Goal: Contribute content: Contribute content

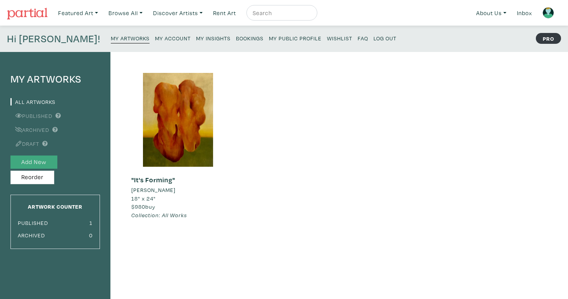
click at [24, 163] on button "Add New" at bounding box center [33, 162] width 47 height 14
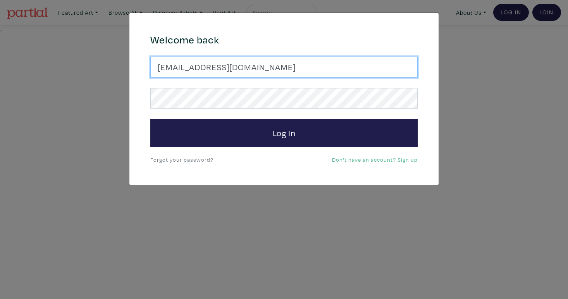
type input "rr.kareem11@gmail.com"
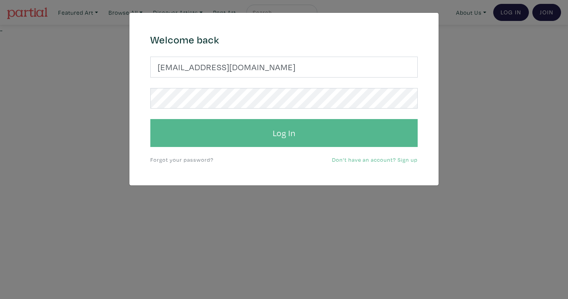
click at [258, 131] on button "Log In" at bounding box center [283, 133] width 267 height 28
click at [253, 127] on button "Log In" at bounding box center [283, 133] width 267 height 28
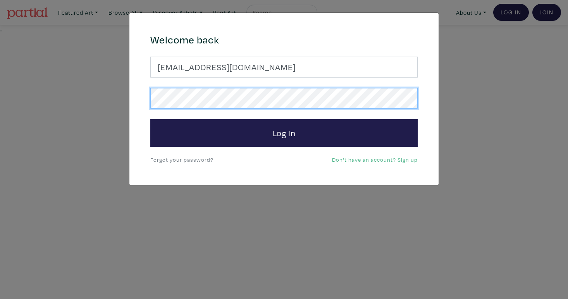
click at [148, 92] on div "Welcome back rr.kareem11@gmail.com Log In Forgot your password? Don't have an a…" at bounding box center [284, 99] width 279 height 131
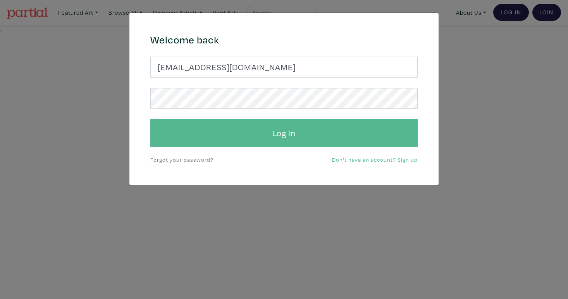
click at [229, 123] on button "Log In" at bounding box center [283, 133] width 267 height 28
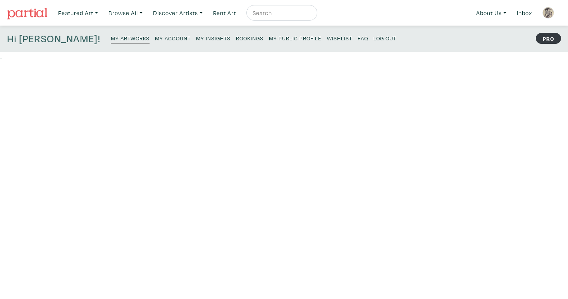
click at [36, 43] on h4 "Hi [PERSON_NAME]!" at bounding box center [53, 39] width 93 height 12
click at [155, 36] on small "My Account" at bounding box center [173, 37] width 36 height 7
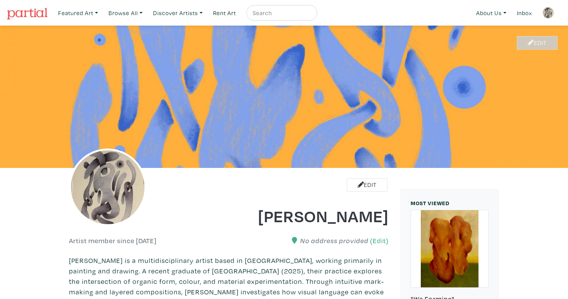
click at [530, 41] on icon at bounding box center [531, 43] width 6 height 6
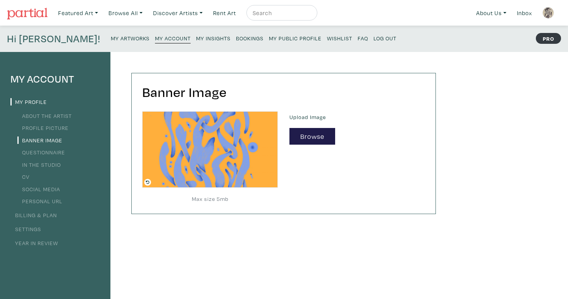
click at [111, 41] on small "My Artworks" at bounding box center [130, 37] width 39 height 7
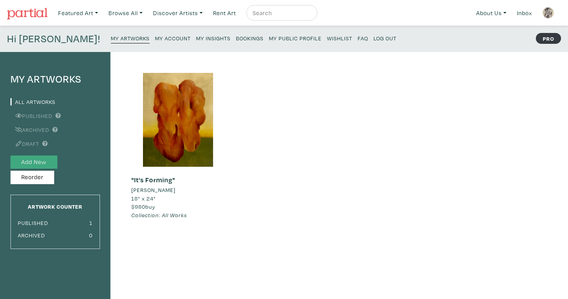
click at [36, 161] on button "Add New" at bounding box center [33, 162] width 47 height 14
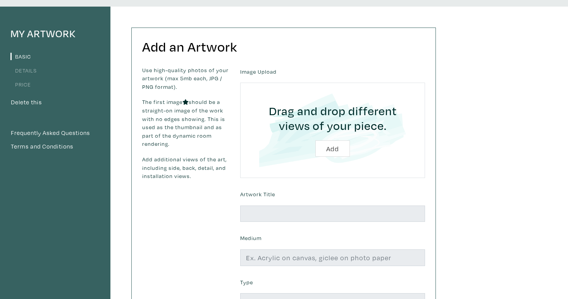
scroll to position [52, 0]
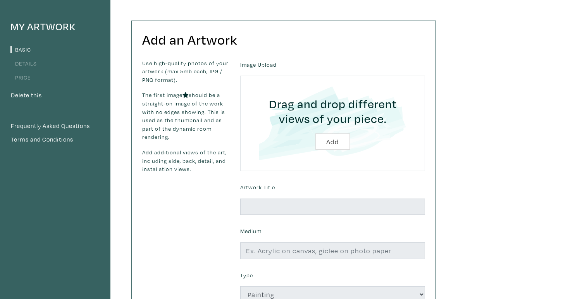
click at [335, 141] on input "file" at bounding box center [332, 123] width 163 height 74
click at [323, 136] on input "file" at bounding box center [332, 123] width 163 height 74
type input "C:\fakepath\EC2E718D-DAEB-429A-9665-8538367B99E1.jpg"
click at [330, 140] on input "file" at bounding box center [332, 123] width 163 height 74
type input "C:\fakepath\EC2E718D-DAEB-429A-9665-8538367B99E1.jpg"
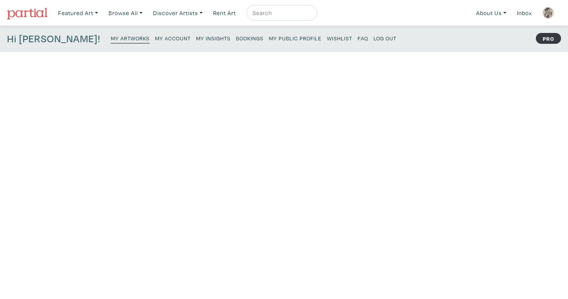
scroll to position [52, 0]
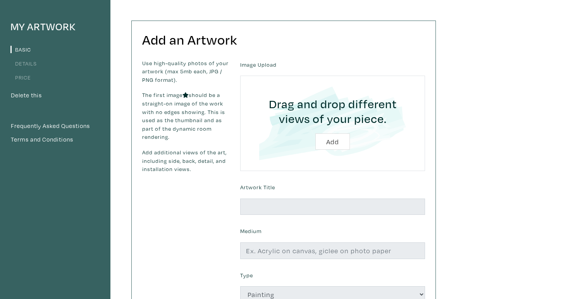
click at [343, 137] on input "file" at bounding box center [332, 123] width 163 height 74
type input "C:\fakepath\EC2E718D-DAEB-429A-9665-8538367B99E1.jpg"
click at [339, 141] on input "file" at bounding box center [332, 123] width 163 height 74
type input "C:\fakepath\IMG_5463.HEIC"
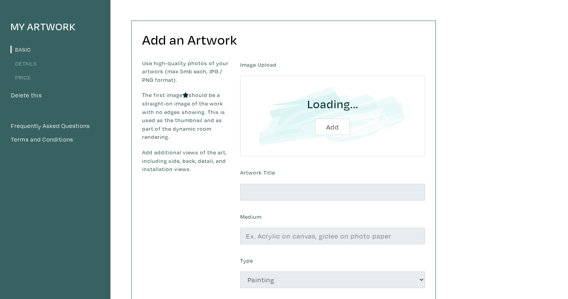
click at [337, 127] on input "file" at bounding box center [332, 115] width 163 height 59
type input "C:\fakepath\EC2E718D-DAEB-429A-9665-8538367B99E1.jpg"
click at [333, 127] on input "file" at bounding box center [332, 115] width 163 height 59
click at [333, 123] on input "file" at bounding box center [332, 115] width 163 height 59
type input "C:\fakepath\EC2E718D-DAEB-429A-9665-8538367B99E1-min.jpg"
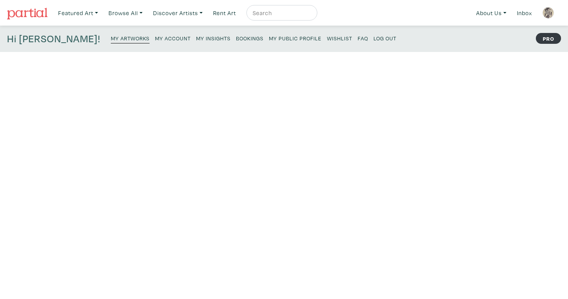
scroll to position [52, 0]
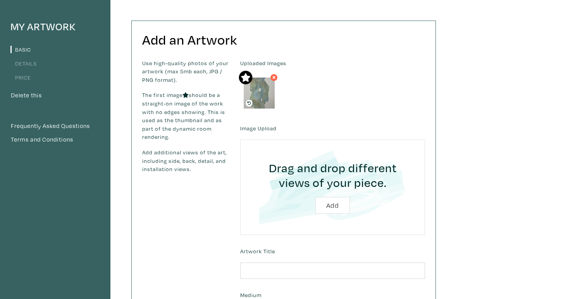
click at [330, 200] on input "file" at bounding box center [332, 187] width 163 height 74
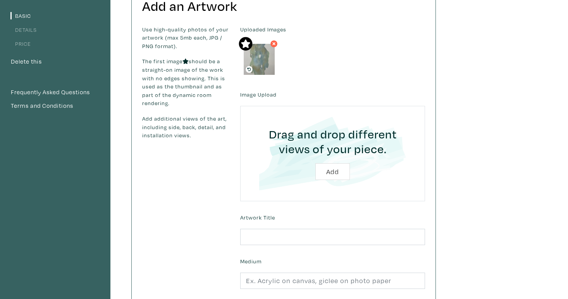
scroll to position [87, 0]
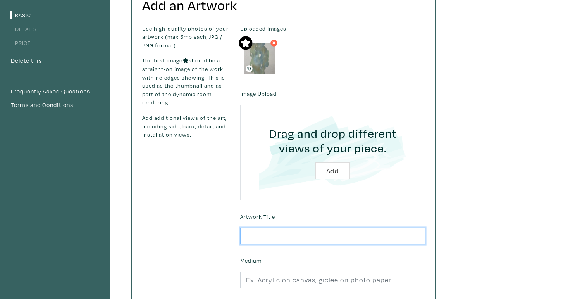
click at [350, 236] on input "text" at bounding box center [332, 236] width 185 height 17
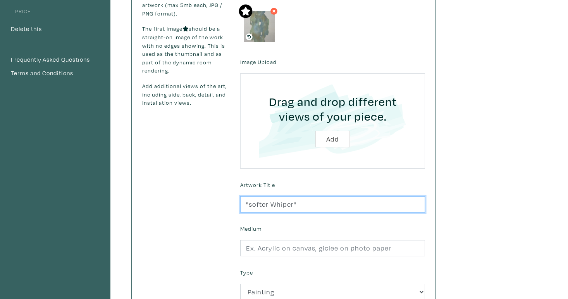
scroll to position [125, 0]
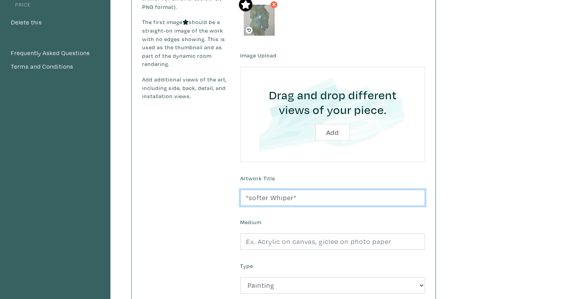
click at [284, 197] on input ""softer Whiper"" at bounding box center [332, 197] width 185 height 17
click at [253, 194] on input ""softer Whisper"" at bounding box center [332, 197] width 185 height 17
type input ""Softer Whisper""
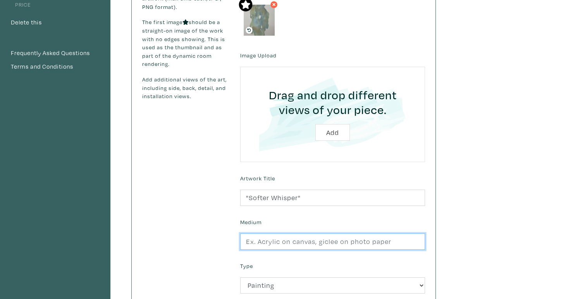
click at [276, 242] on input "text" at bounding box center [332, 241] width 185 height 17
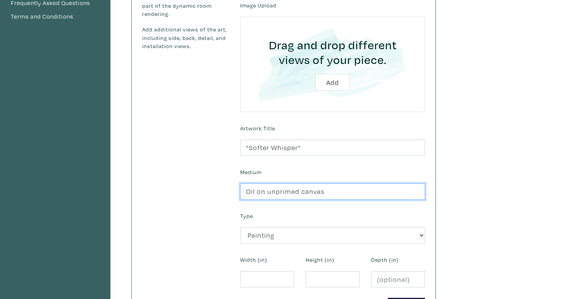
scroll to position [197, 0]
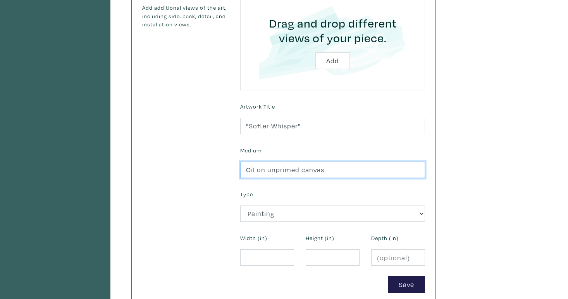
type input "Oil on unprimed canvas"
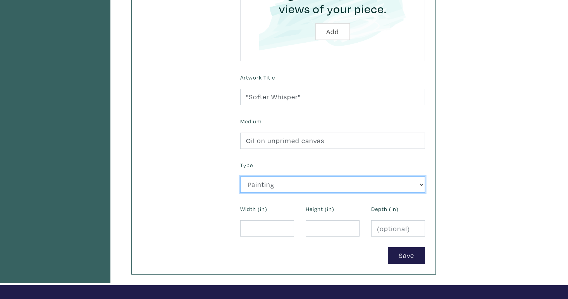
scroll to position [226, 0]
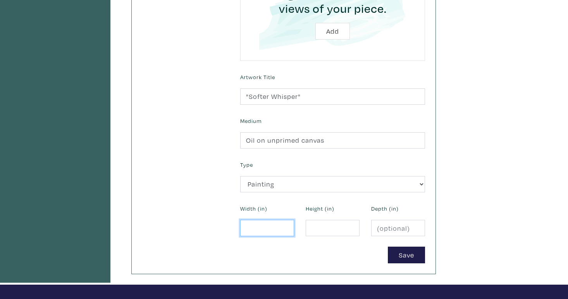
click at [265, 221] on input "number" at bounding box center [267, 228] width 54 height 17
type input "24"
click at [321, 226] on input "number" at bounding box center [333, 228] width 54 height 17
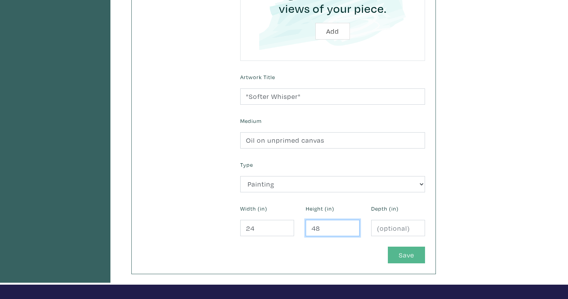
type input "48"
click at [400, 250] on button "Save" at bounding box center [406, 254] width 37 height 17
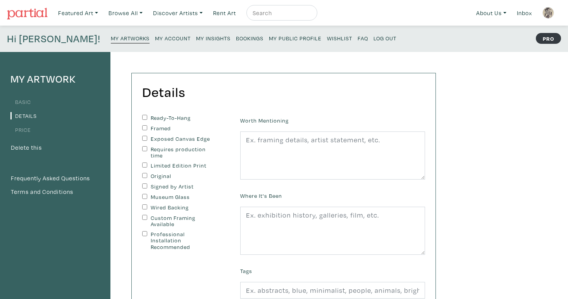
click at [179, 118] on label "Ready-To-Hang" at bounding box center [183, 118] width 65 height 7
click at [147, 118] on input "Ready-To-Hang" at bounding box center [144, 117] width 5 height 5
checkbox input "true"
click at [158, 130] on label "Framed" at bounding box center [183, 128] width 65 height 7
click at [147, 130] on input "Framed" at bounding box center [144, 127] width 5 height 5
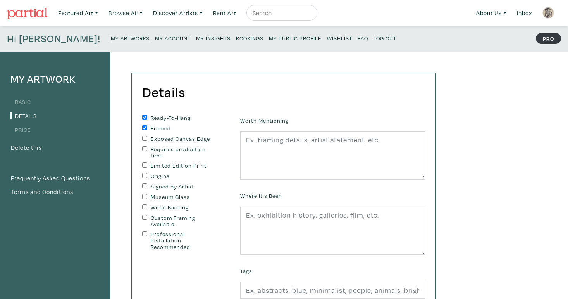
click at [158, 130] on label "Framed" at bounding box center [183, 128] width 65 height 7
click at [147, 130] on input "Framed" at bounding box center [144, 127] width 5 height 5
checkbox input "false"
click at [154, 165] on label "Limited Edition Print" at bounding box center [183, 165] width 65 height 7
click at [147, 165] on input "Limited Edition Print" at bounding box center [144, 164] width 5 height 5
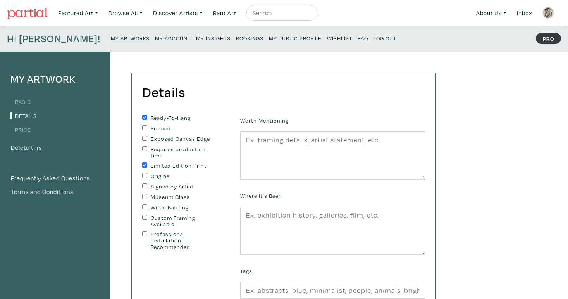
click at [156, 162] on label "Limited Edition Print" at bounding box center [183, 165] width 65 height 7
click at [147, 162] on input "Limited Edition Print" at bounding box center [144, 164] width 5 height 5
checkbox input "false"
click at [157, 173] on label "Original" at bounding box center [183, 176] width 65 height 7
click at [147, 173] on input "Original" at bounding box center [144, 175] width 5 height 5
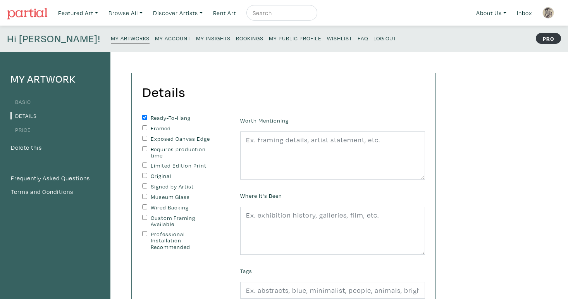
checkbox input "true"
click at [158, 185] on label "Signed by Artist" at bounding box center [183, 186] width 65 height 7
click at [147, 185] on input "Signed by Artist" at bounding box center [144, 185] width 5 height 5
checkbox input "true"
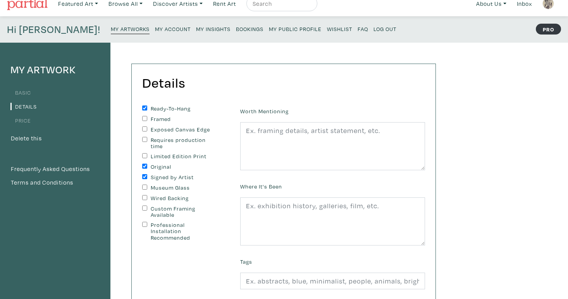
scroll to position [11, 0]
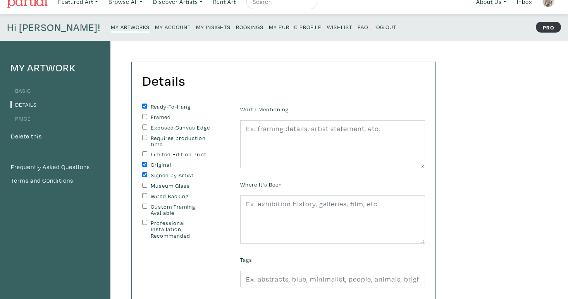
click at [164, 196] on label "Wired Backing" at bounding box center [183, 196] width 65 height 7
click at [147, 196] on input "Wired Backing" at bounding box center [144, 195] width 5 height 5
checkbox input "true"
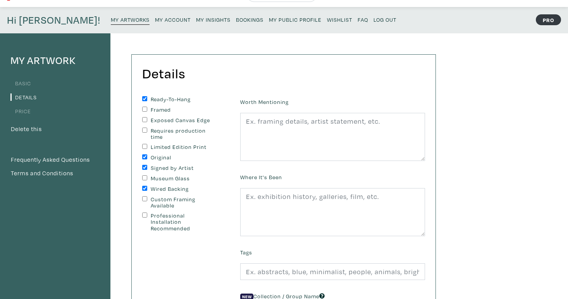
click at [166, 203] on label "Custom Framing Available" at bounding box center [183, 202] width 65 height 13
click at [147, 201] on input "Custom Framing Available" at bounding box center [144, 198] width 5 height 5
checkbox input "true"
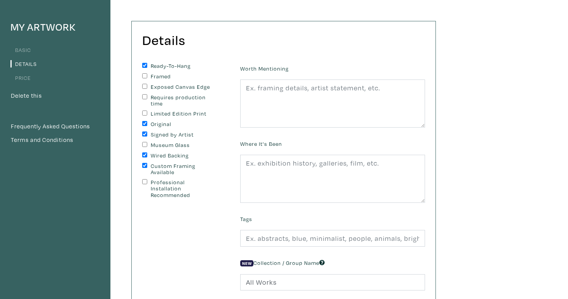
scroll to position [58, 0]
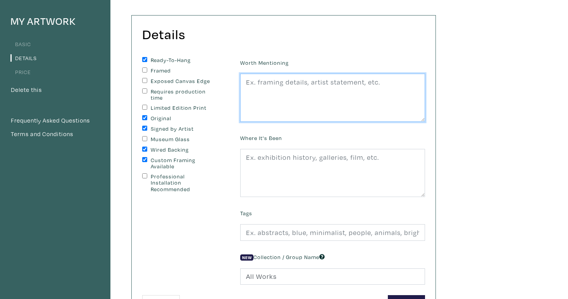
click at [277, 86] on textarea at bounding box center [332, 98] width 185 height 48
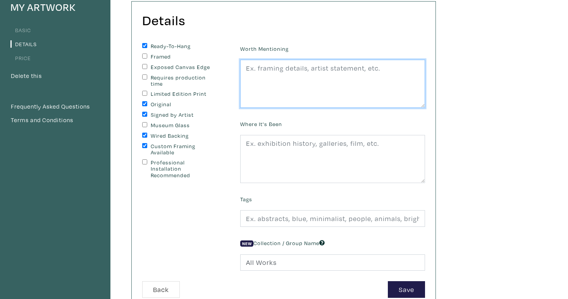
scroll to position [76, 0]
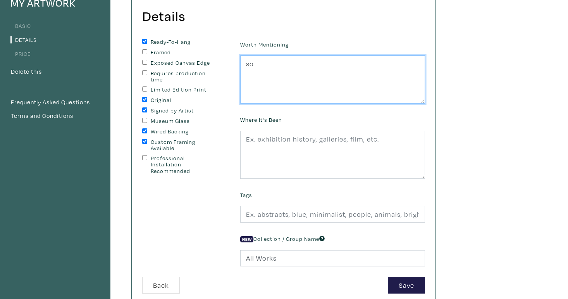
type textarea "s"
type textarea """
type textarea "Softer Whisper with soft colours"
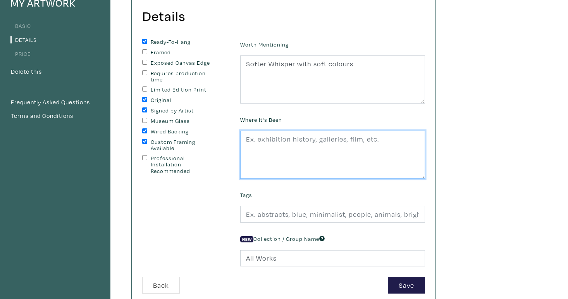
click at [264, 148] on textarea at bounding box center [332, 155] width 185 height 48
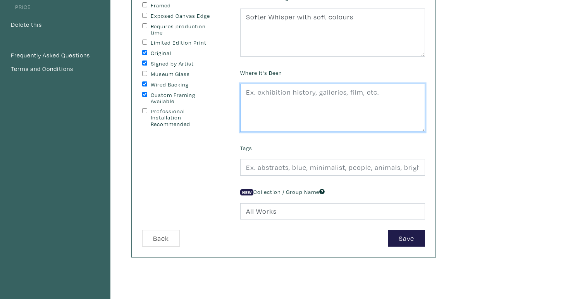
scroll to position [133, 0]
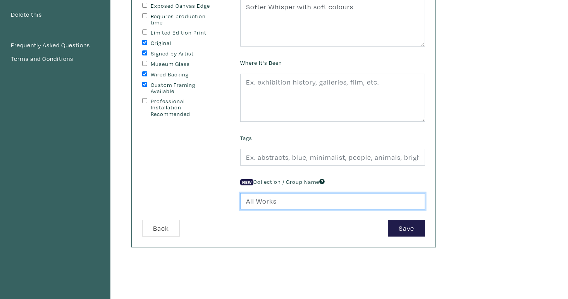
click at [271, 200] on input "All Works" at bounding box center [332, 201] width 185 height 17
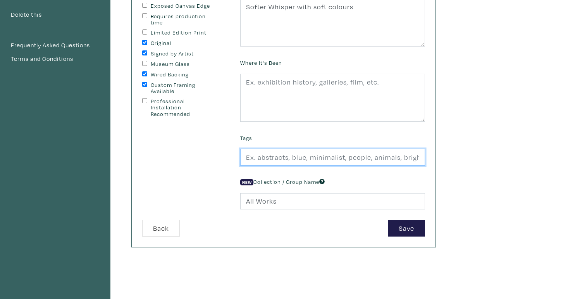
click at [274, 158] on input "text" at bounding box center [332, 157] width 185 height 17
type input "abstract, light colours, soft, oil paint"
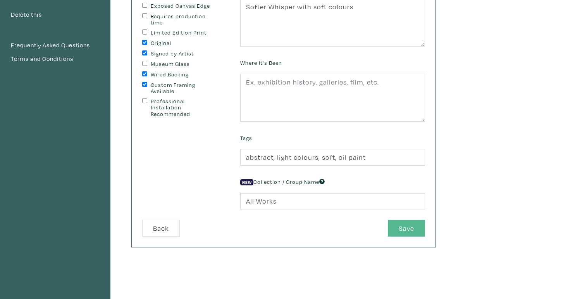
click at [401, 225] on button "Save" at bounding box center [406, 228] width 37 height 17
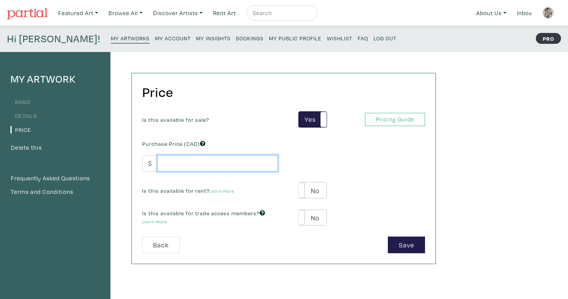
click at [195, 160] on input "number" at bounding box center [217, 163] width 120 height 17
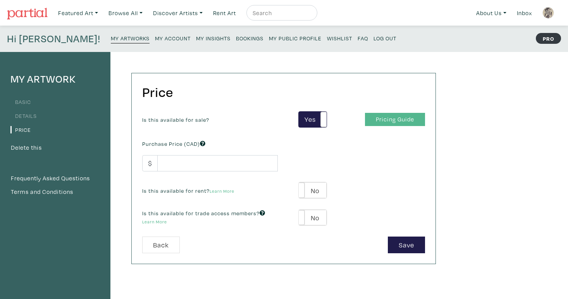
click at [400, 121] on link "Pricing Guide" at bounding box center [395, 120] width 60 height 14
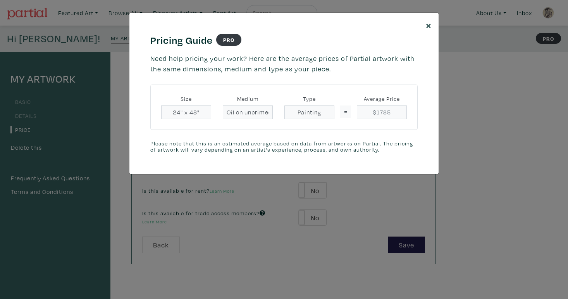
click at [428, 26] on span "×" at bounding box center [429, 25] width 6 height 14
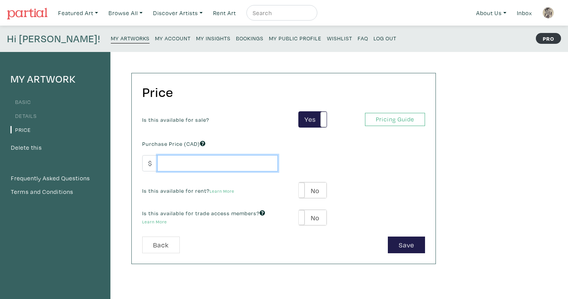
click at [223, 164] on input "number" at bounding box center [217, 163] width 120 height 17
type input "2"
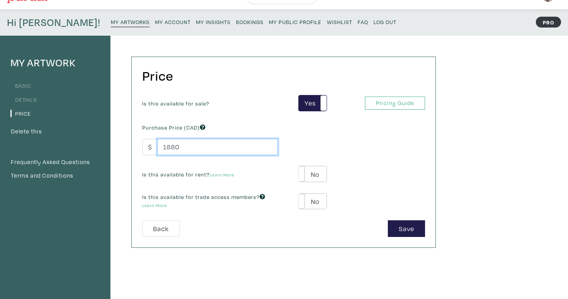
scroll to position [34, 0]
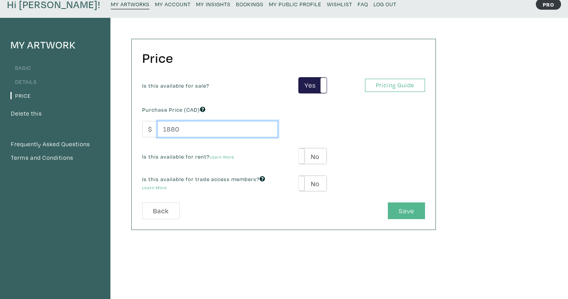
type input "1880"
click at [400, 212] on button "Save" at bounding box center [406, 210] width 37 height 17
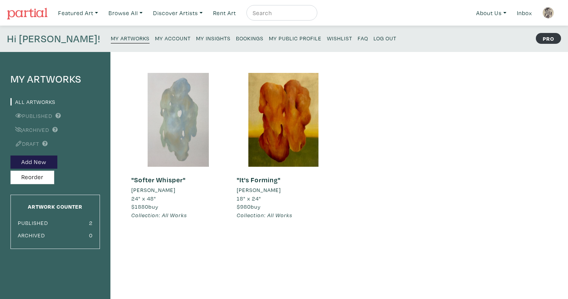
click at [193, 122] on div at bounding box center [178, 120] width 94 height 94
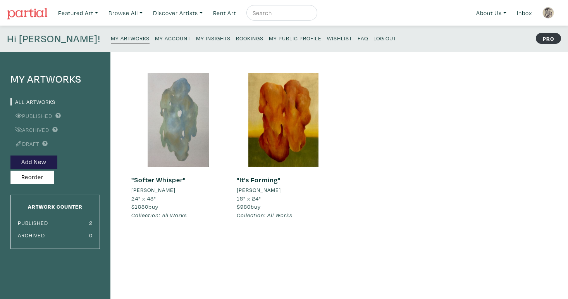
click at [155, 39] on small "My Account" at bounding box center [173, 37] width 36 height 7
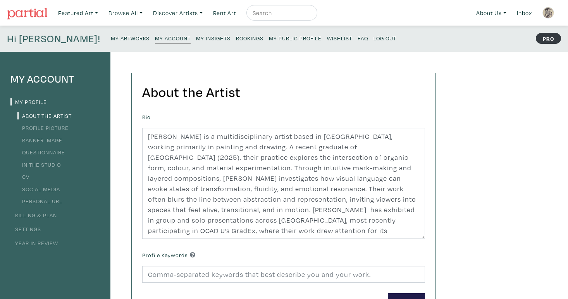
click at [269, 36] on small "My Public Profile" at bounding box center [295, 37] width 53 height 7
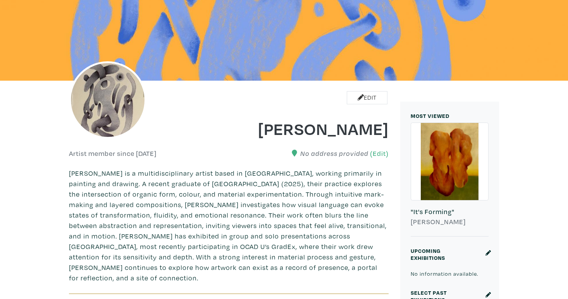
scroll to position [86, 0]
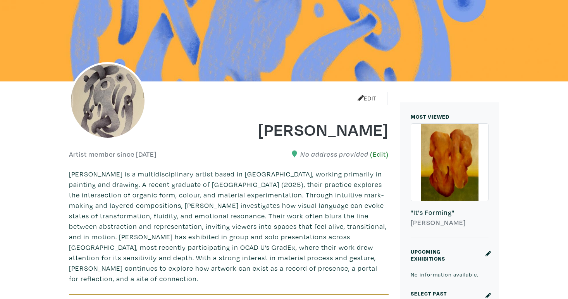
click at [380, 156] on link "(Edit)" at bounding box center [379, 154] width 19 height 8
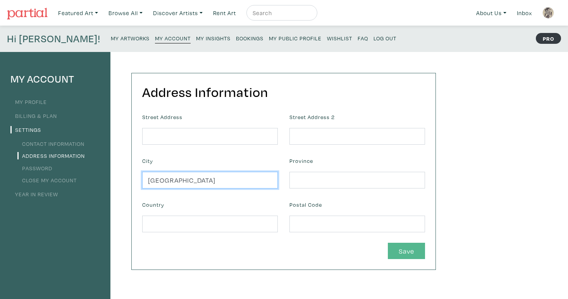
type input "[GEOGRAPHIC_DATA]"
click at [400, 245] on button "Save" at bounding box center [406, 251] width 37 height 17
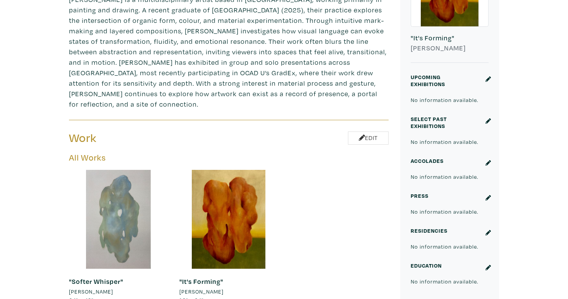
scroll to position [226, 0]
